Goal: Task Accomplishment & Management: Complete application form

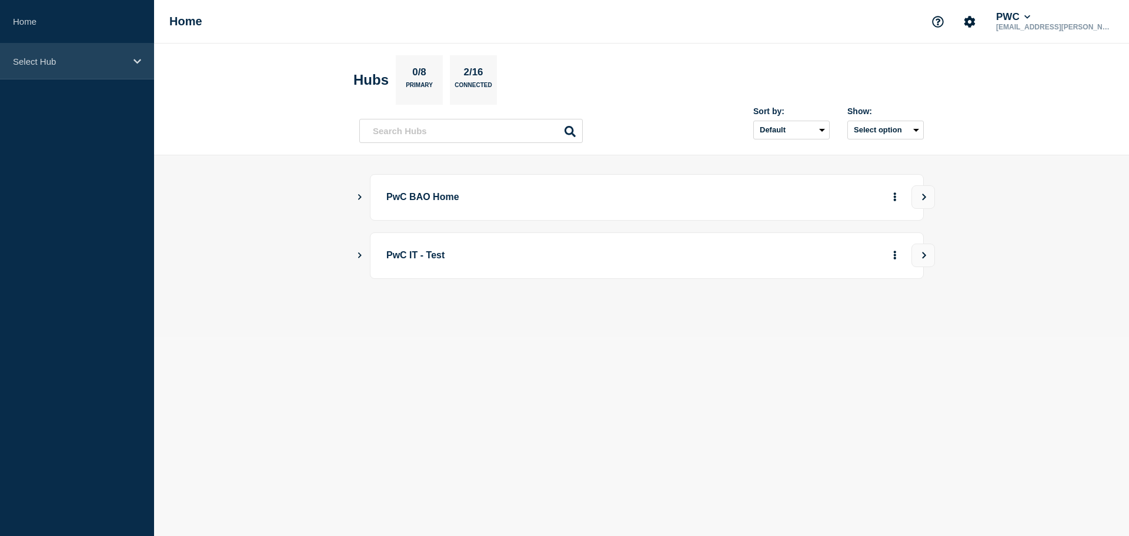
click at [64, 56] on p "Select Hub" at bounding box center [69, 61] width 113 height 10
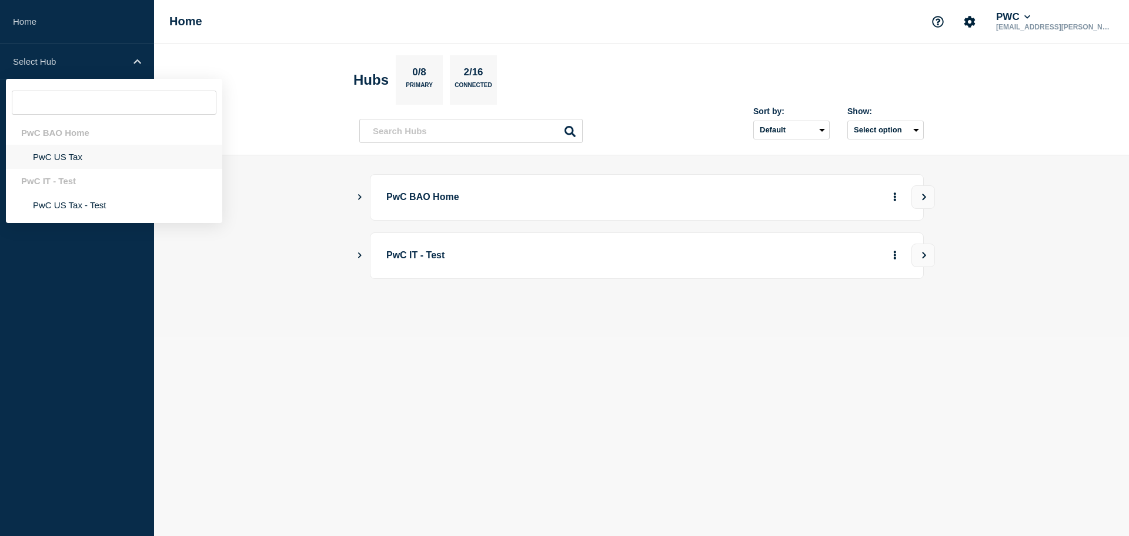
click at [72, 157] on li "PwC US Tax" at bounding box center [114, 157] width 216 height 24
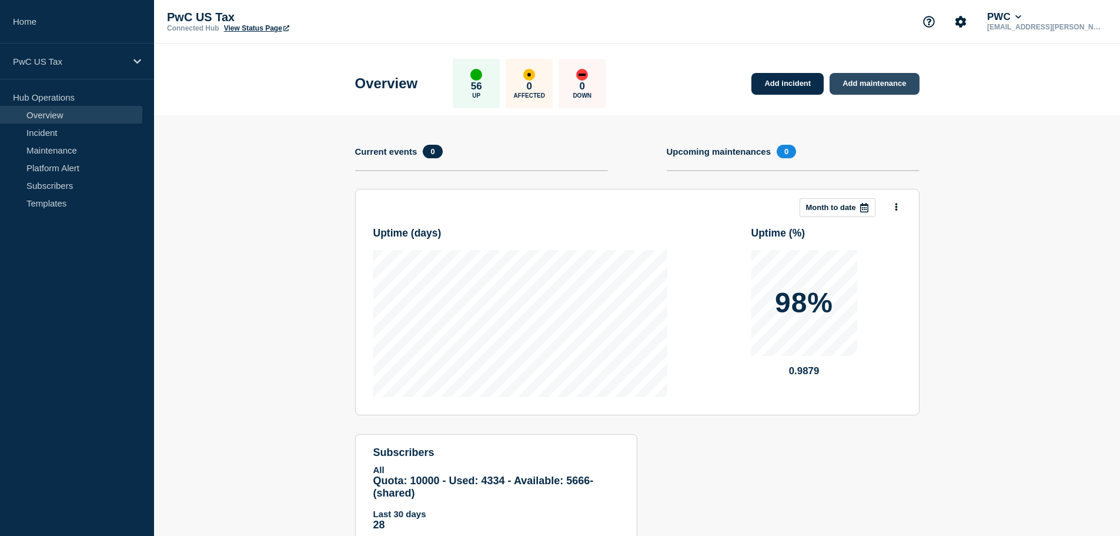
click at [869, 86] on link "Add maintenance" at bounding box center [874, 84] width 89 height 22
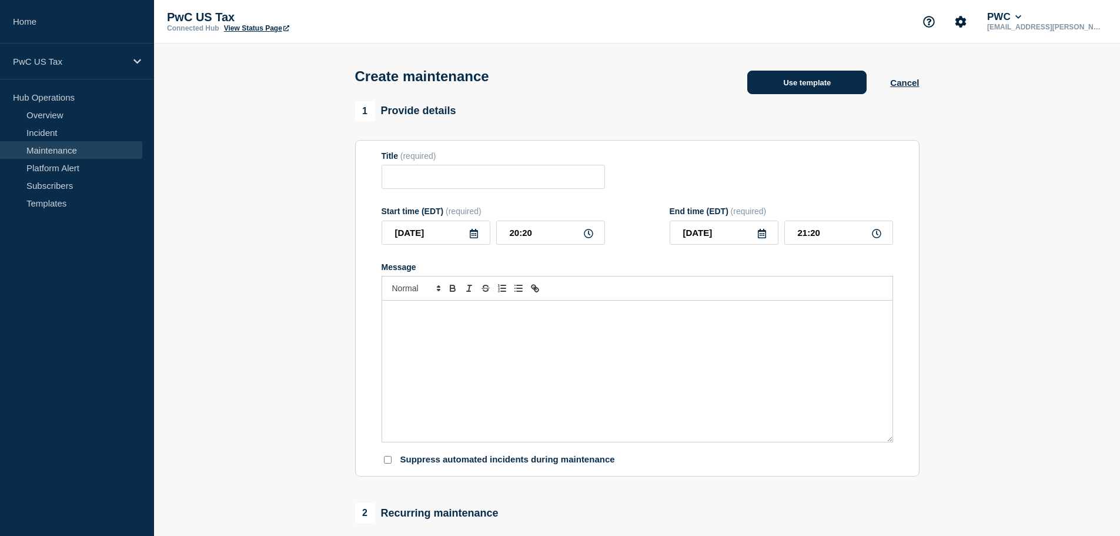
click at [837, 82] on button "Use template" at bounding box center [807, 83] width 119 height 24
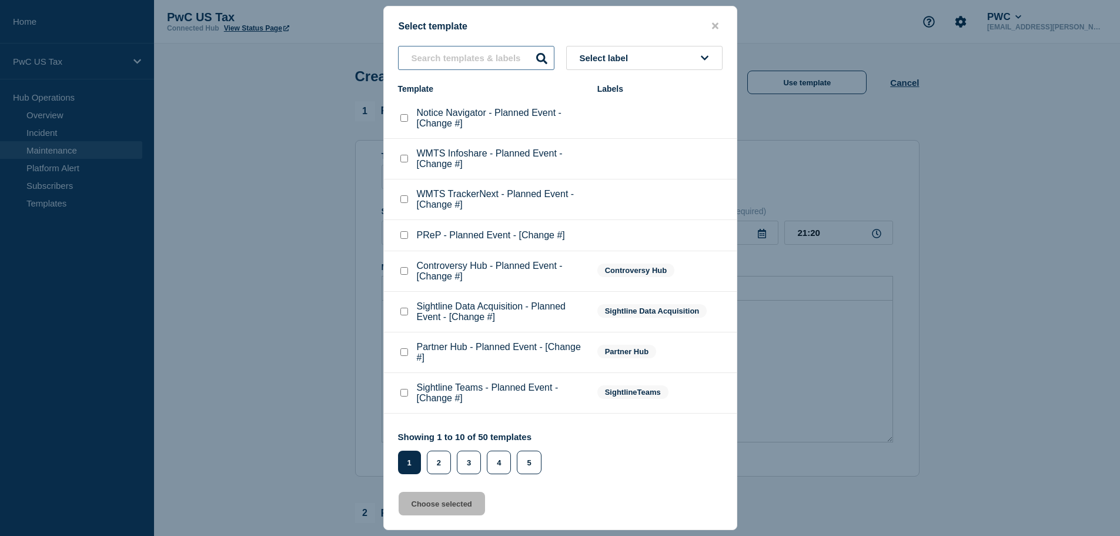
click at [451, 59] on input "text" at bounding box center [476, 58] width 156 height 24
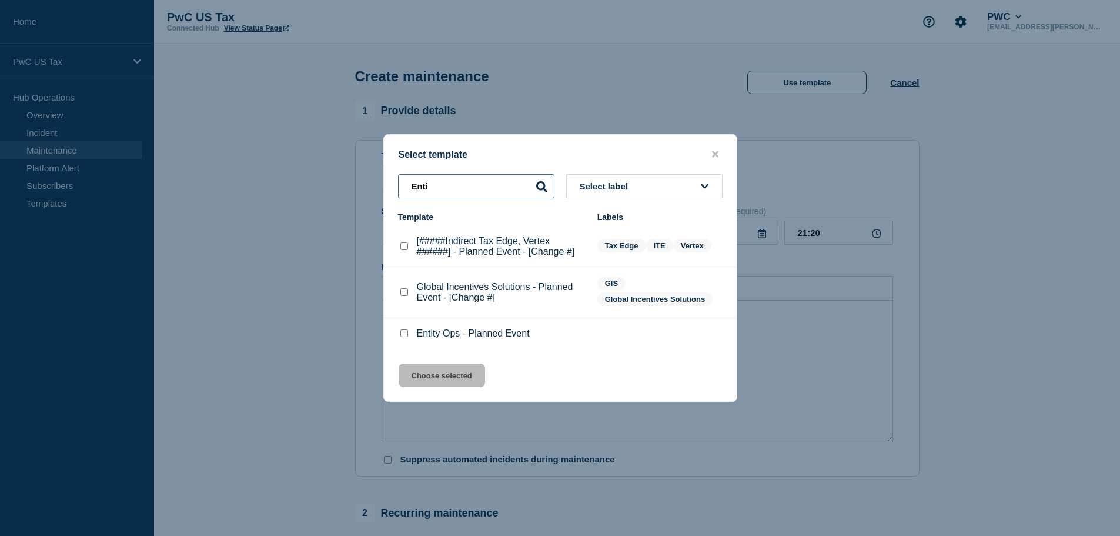
type input "Enti"
click at [406, 335] on input "Entity Ops - Planned Event checkbox" at bounding box center [405, 333] width 8 height 8
checkbox input "true"
click at [450, 376] on button "Choose selected" at bounding box center [442, 375] width 86 height 24
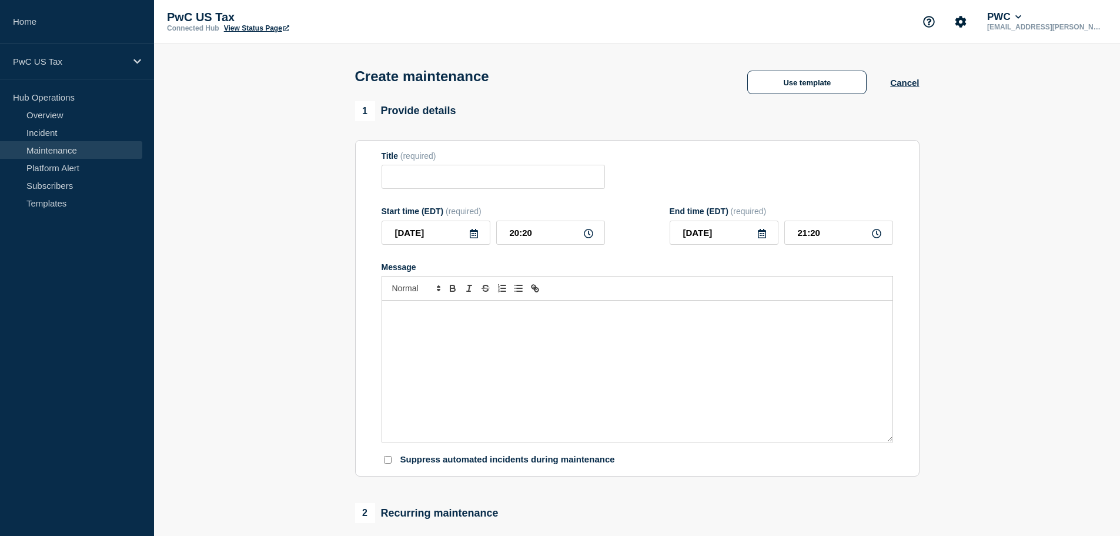
type input "Entity Ops - Planned Event"
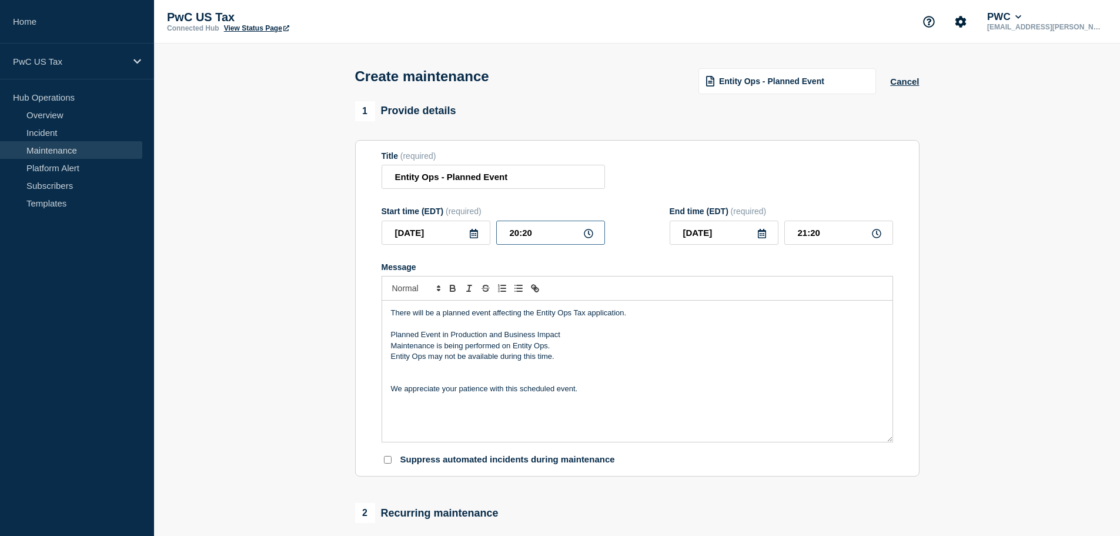
click at [567, 237] on input "20:20" at bounding box center [550, 233] width 109 height 24
type input "20:00"
type input "21:00"
click at [652, 248] on form "Title (required) Entity Ops - Planned Event Start time (EDT) (required) 2025-08…" at bounding box center [638, 308] width 512 height 315
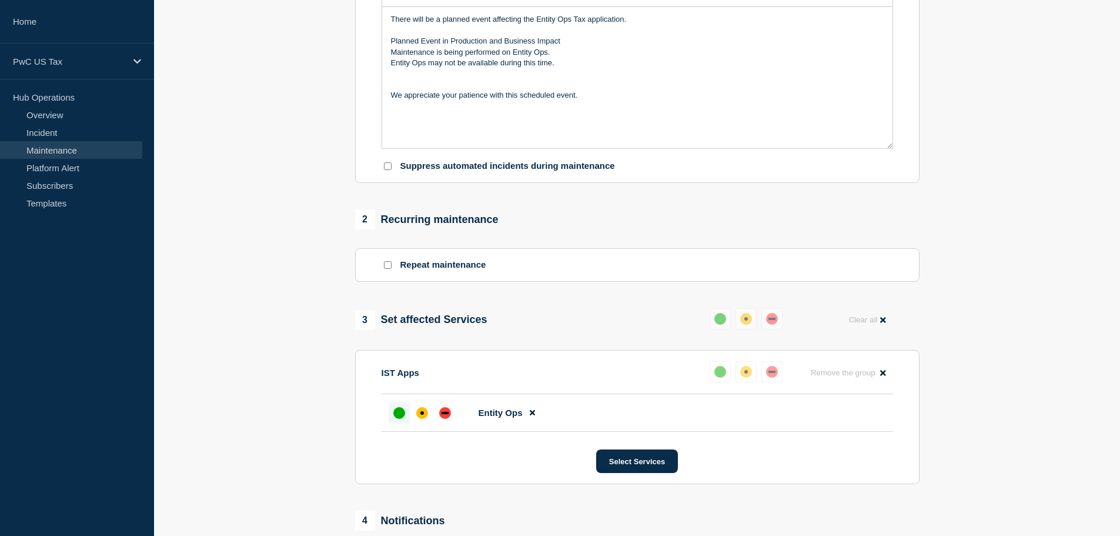
scroll to position [294, 0]
click at [395, 417] on div "up" at bounding box center [399, 412] width 12 height 12
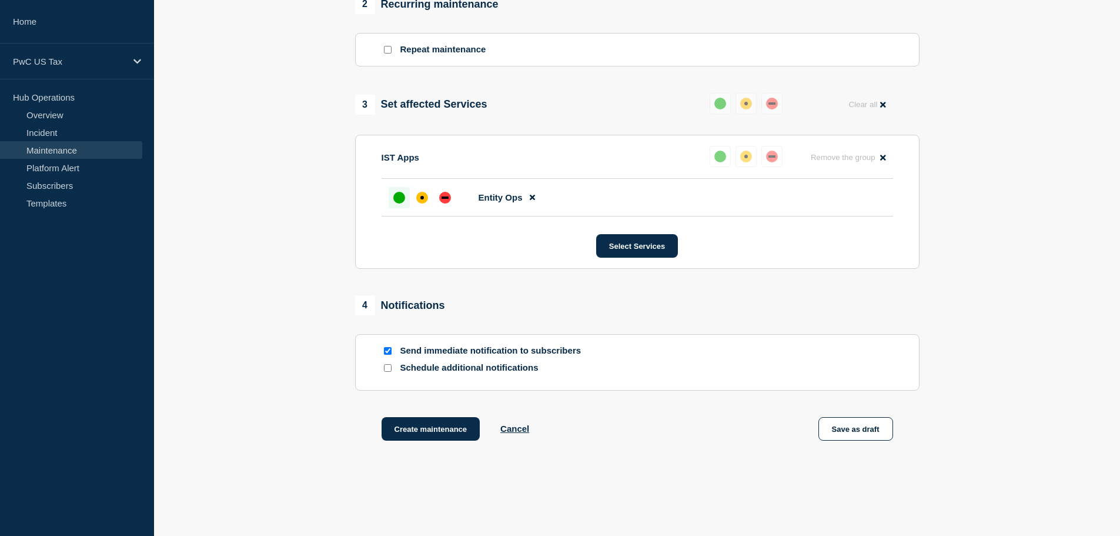
scroll to position [529, 0]
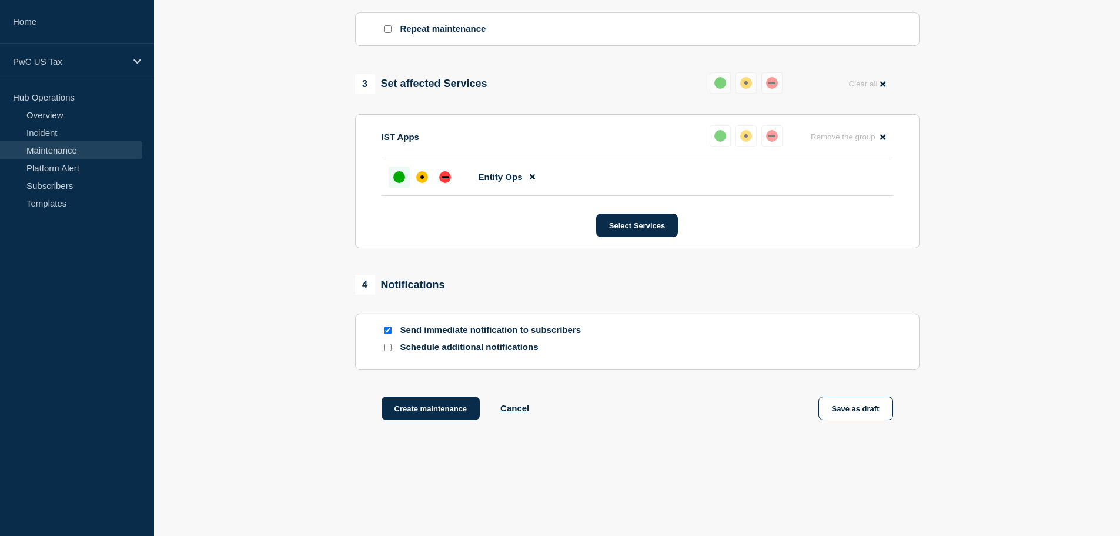
click at [387, 333] on input "Send immediate notification to subscribers" at bounding box center [388, 330] width 8 height 8
checkbox input "false"
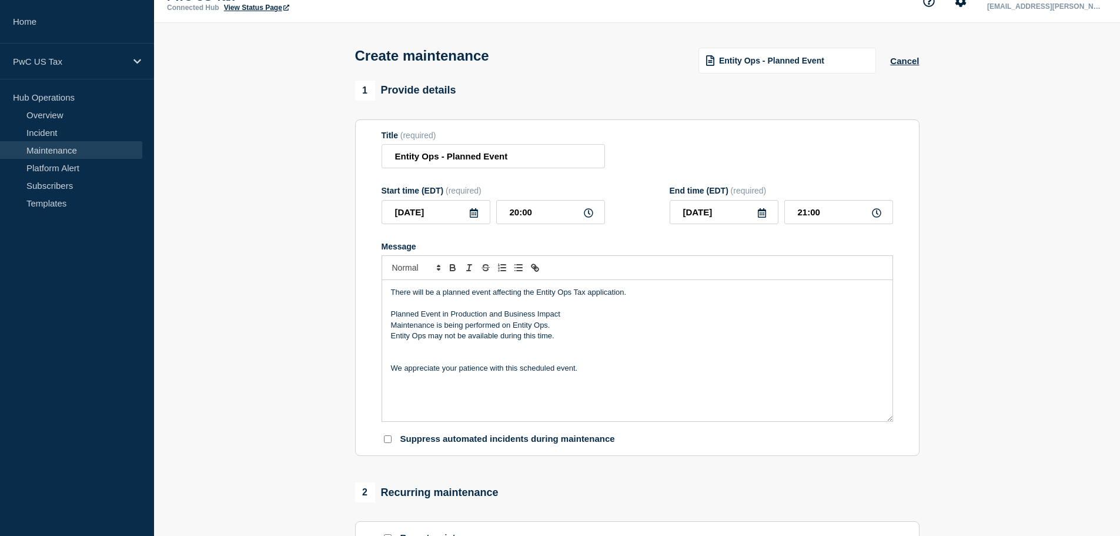
scroll to position [0, 0]
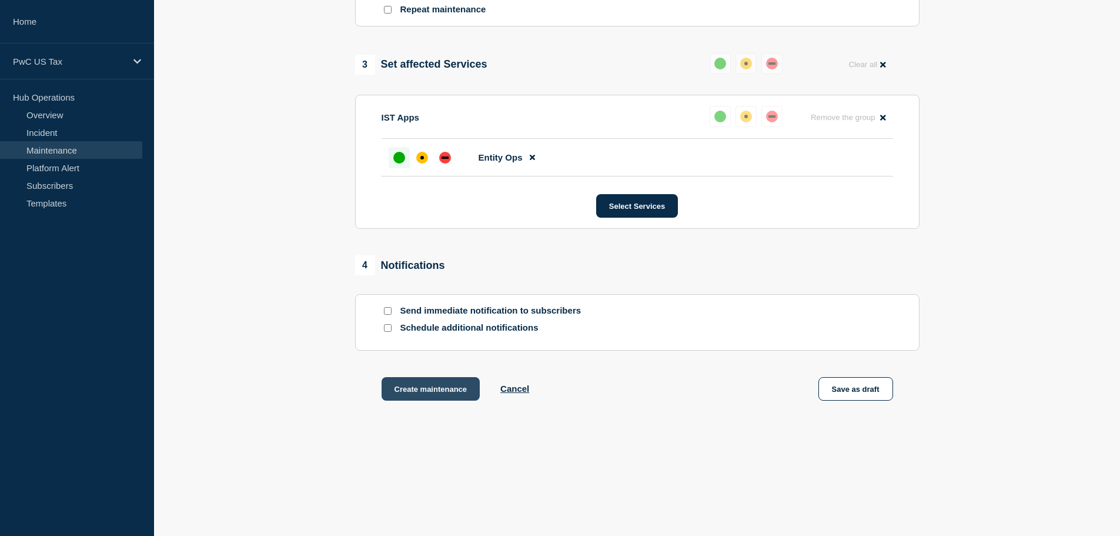
click at [431, 387] on button "Create maintenance" at bounding box center [431, 389] width 99 height 24
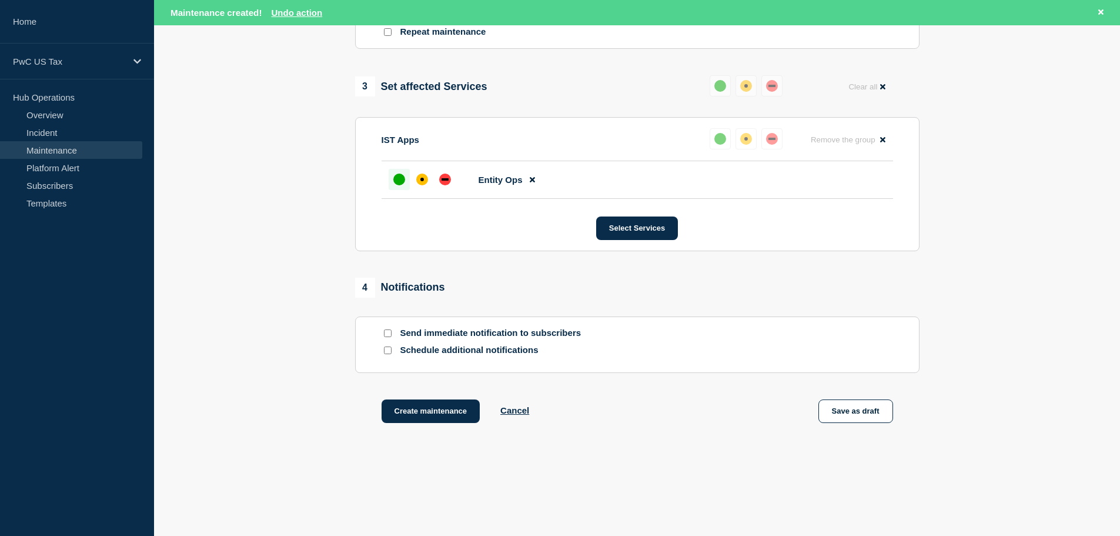
scroll to position [577, 0]
